Goal: Task Accomplishment & Management: Use online tool/utility

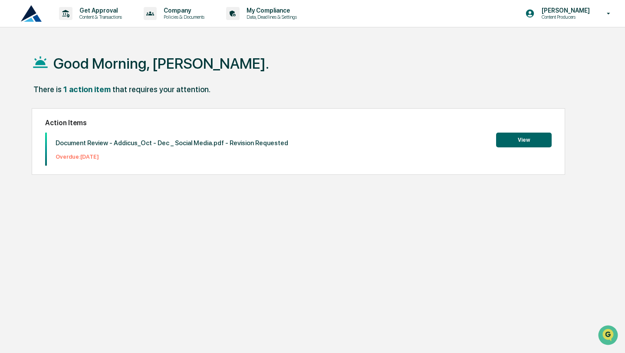
click at [524, 142] on button "View" at bounding box center [524, 139] width 56 height 15
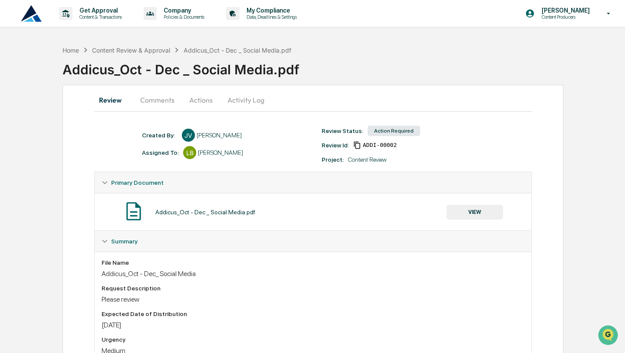
click at [237, 99] on button "Activity Log" at bounding box center [246, 99] width 51 height 21
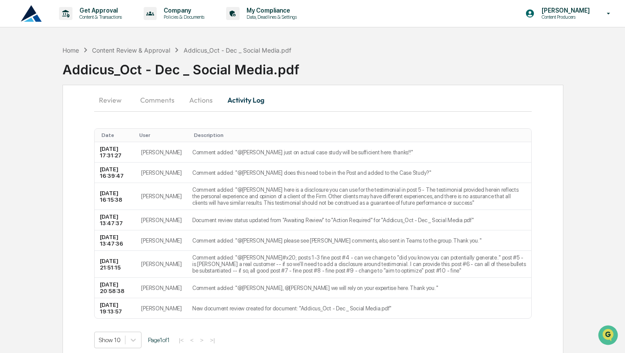
click at [198, 102] on button "Actions" at bounding box center [200, 99] width 39 height 21
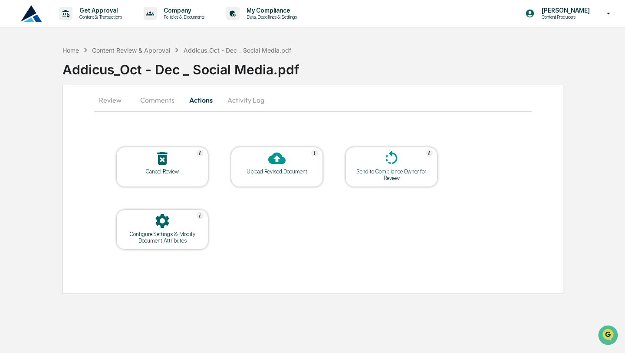
click at [262, 166] on div at bounding box center [277, 158] width 87 height 19
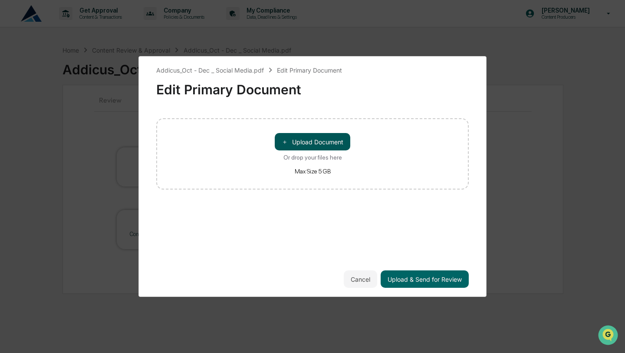
click at [299, 137] on button "＋ Upload Document" at bounding box center [313, 141] width 76 height 17
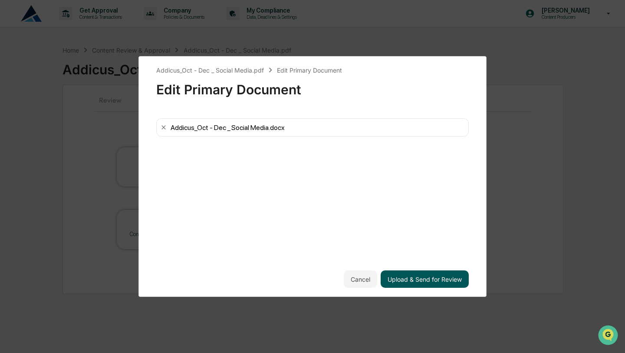
click at [431, 277] on button "Upload & Send for Review" at bounding box center [425, 278] width 88 height 17
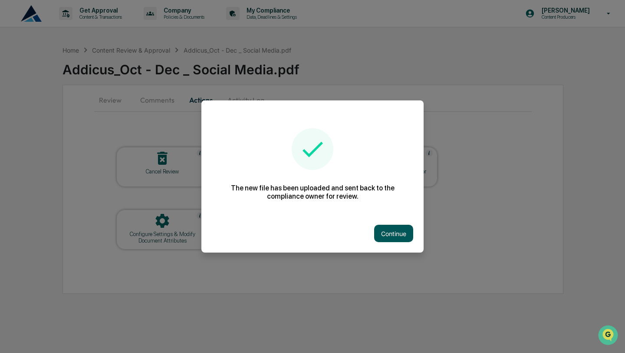
click at [381, 241] on button "Continue" at bounding box center [393, 232] width 39 height 17
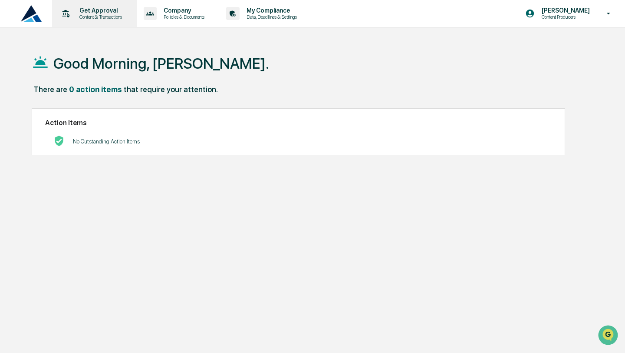
click at [111, 15] on p "Content & Transactions" at bounding box center [100, 17] width 54 height 6
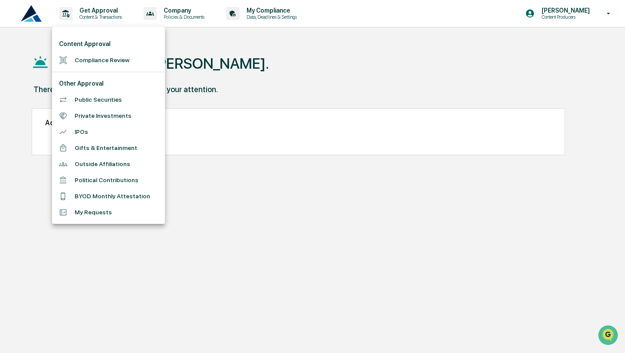
click at [102, 66] on li "Compliance Review" at bounding box center [108, 60] width 113 height 16
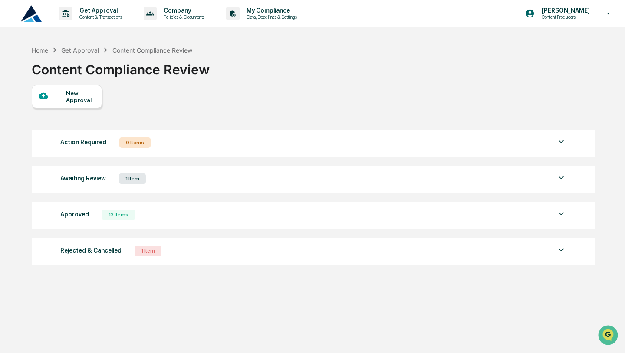
click at [148, 190] on div "Awaiting Review 1 Item File Name Review Id Created Date Requested By Compliance…" at bounding box center [314, 178] width 564 height 27
click at [146, 183] on div "1 Item" at bounding box center [132, 178] width 27 height 10
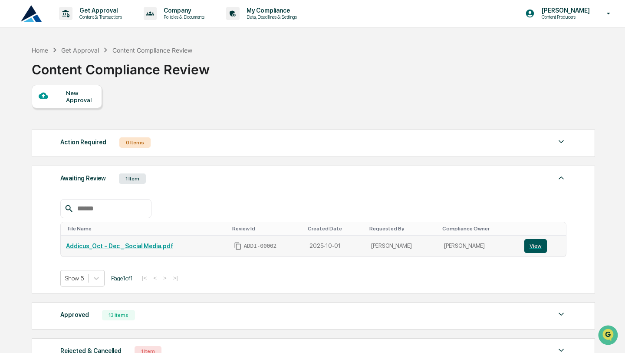
click at [534, 248] on button "View" at bounding box center [535, 246] width 23 height 14
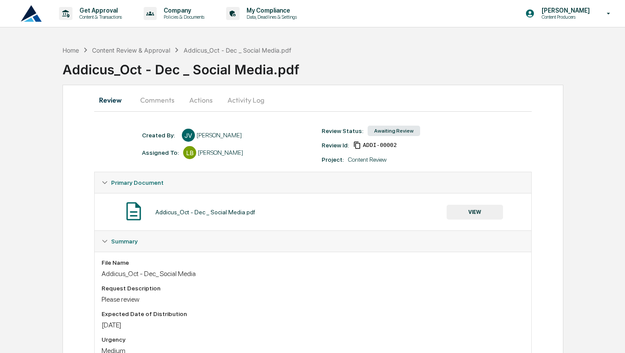
click at [196, 100] on button "Actions" at bounding box center [200, 99] width 39 height 21
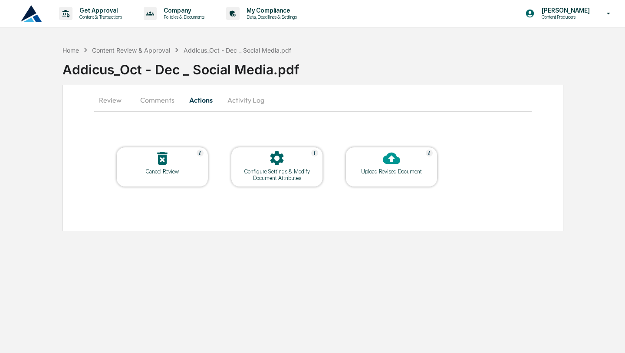
click at [350, 172] on div "Upload Revised Document" at bounding box center [392, 167] width 92 height 40
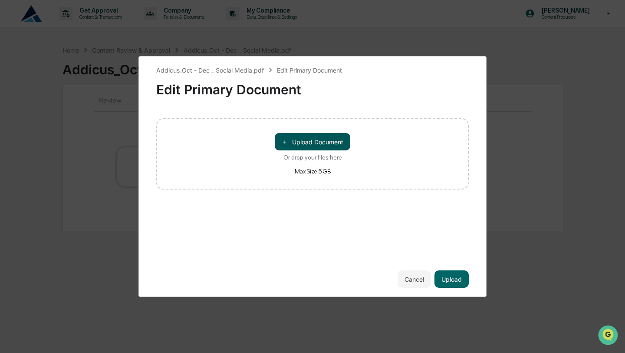
click at [304, 145] on button "＋ Upload Document" at bounding box center [313, 141] width 76 height 17
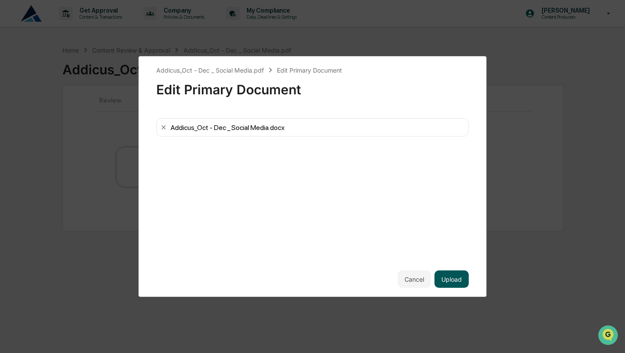
click at [456, 281] on button "Upload" at bounding box center [452, 278] width 34 height 17
